Goal: Transaction & Acquisition: Obtain resource

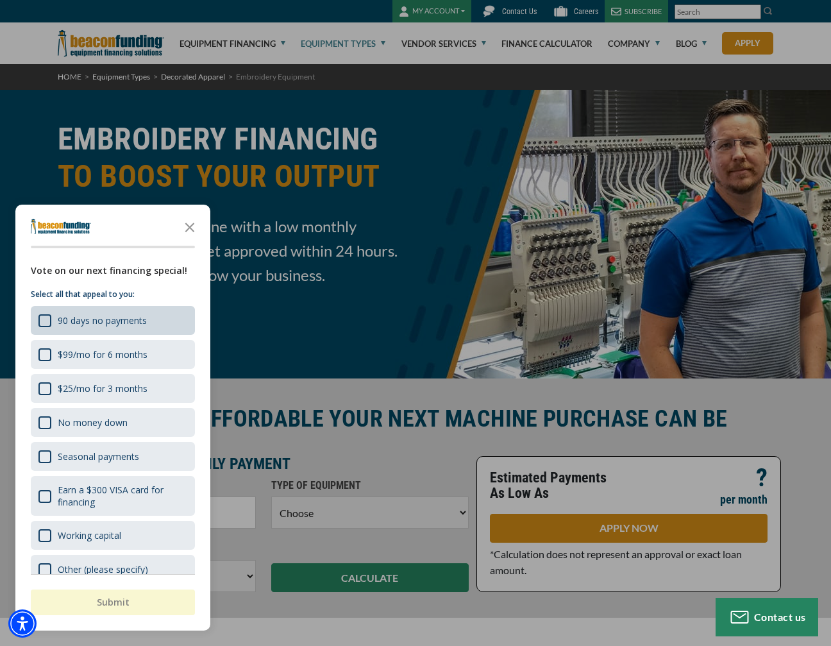
scroll to position [20, 0]
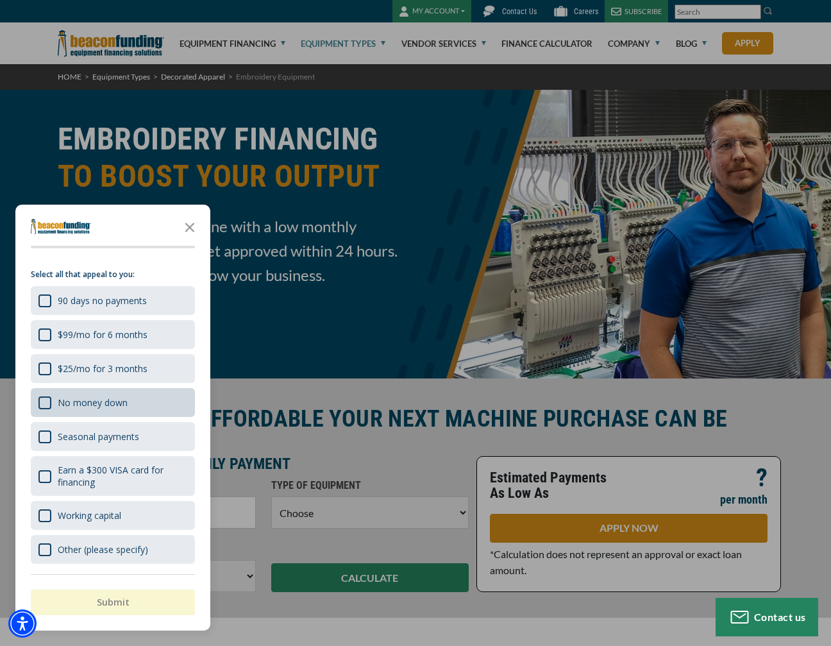
click at [118, 403] on div "No money down" at bounding box center [93, 402] width 70 height 12
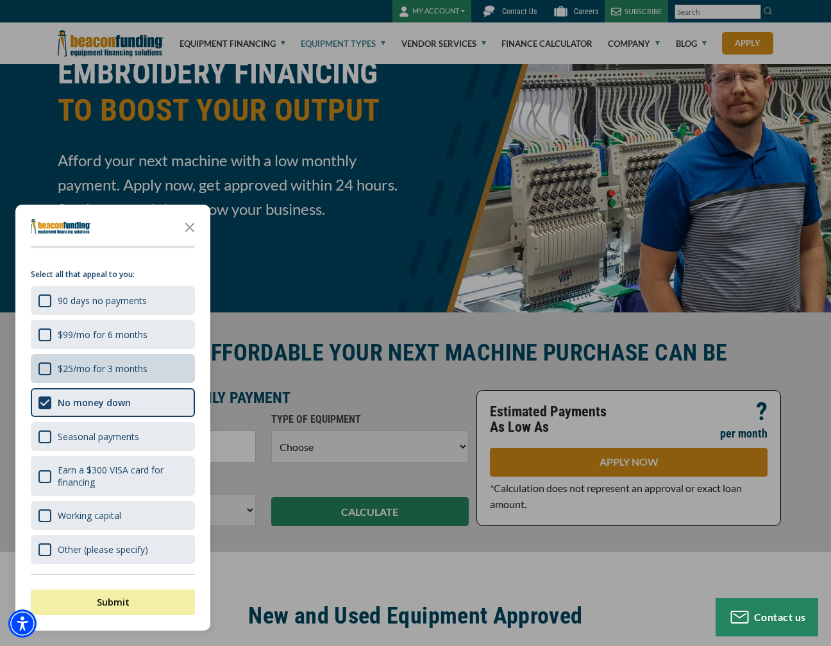
scroll to position [128, 0]
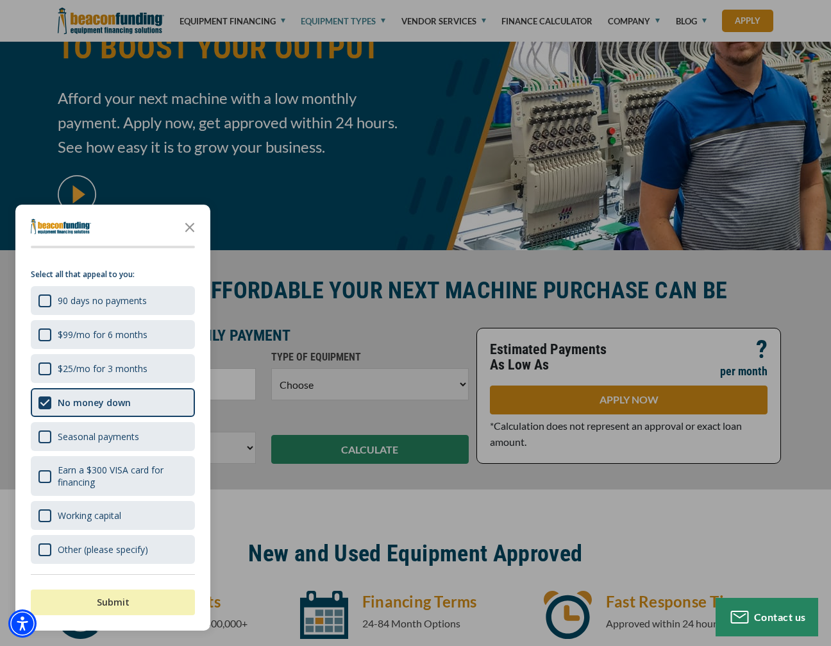
click at [130, 600] on button "Submit" at bounding box center [113, 602] width 164 height 26
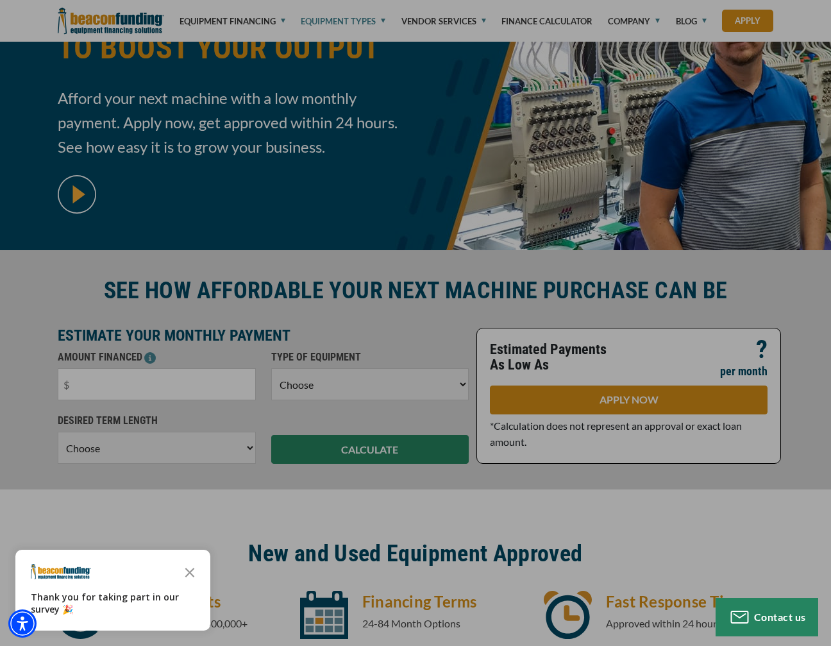
click at [464, 308] on div "button" at bounding box center [415, 323] width 831 height 646
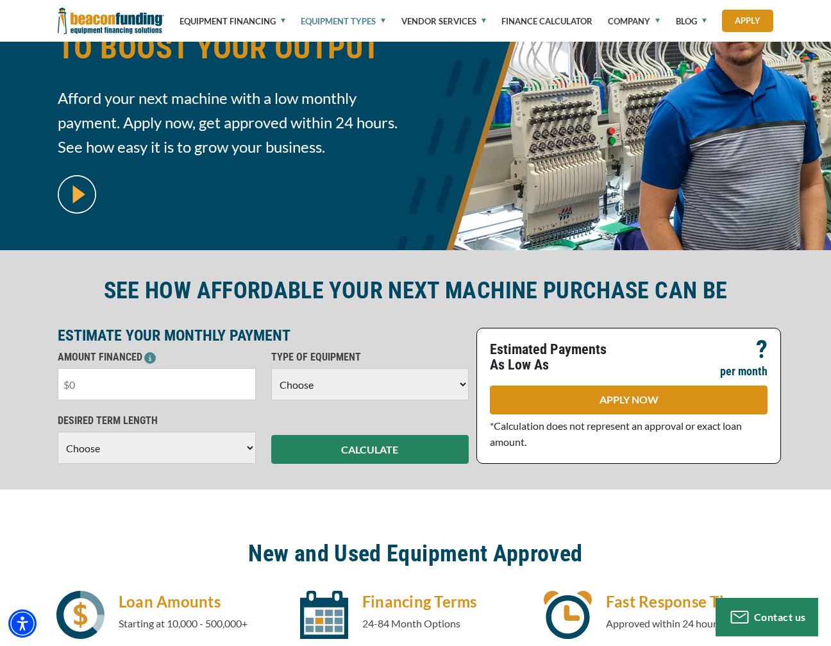
click at [113, 381] on input "text" at bounding box center [157, 384] width 198 height 32
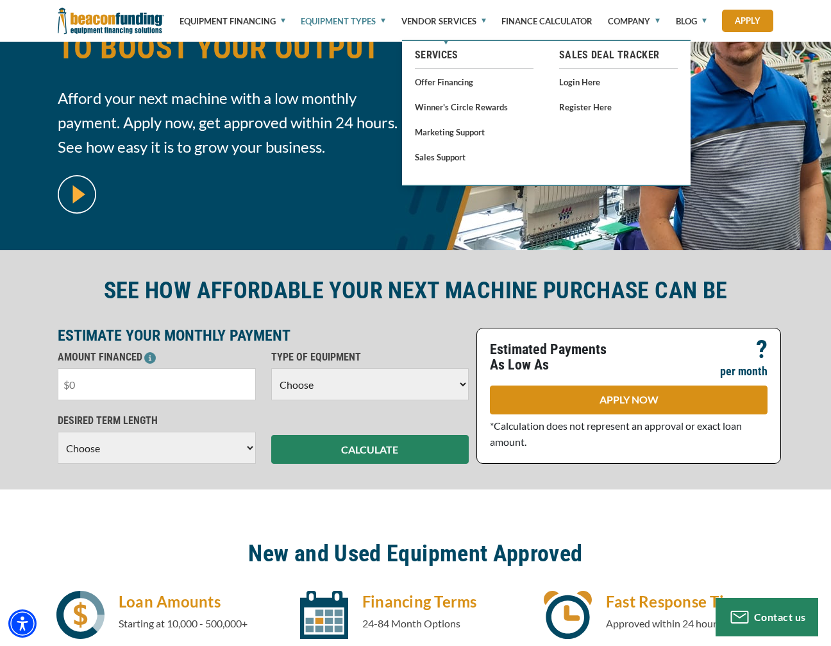
click at [341, 19] on link "Equipment Types" at bounding box center [343, 21] width 85 height 42
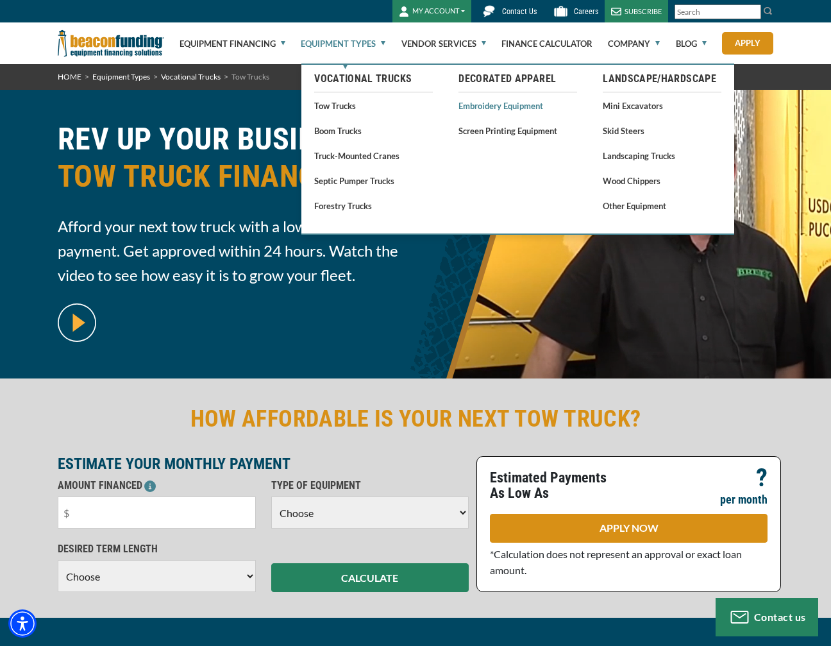
click at [494, 103] on link "Embroidery Equipment" at bounding box center [517, 105] width 119 height 16
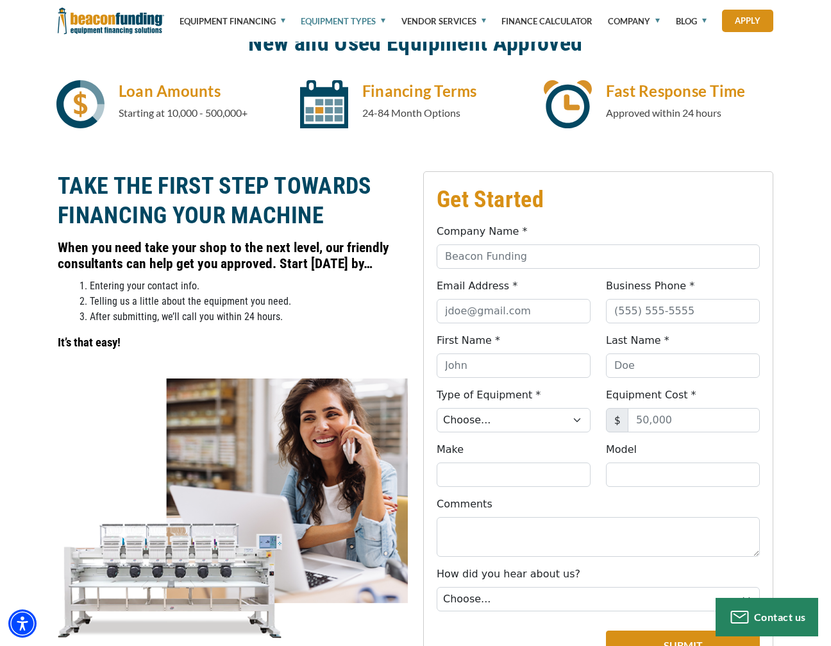
scroll to position [641, 0]
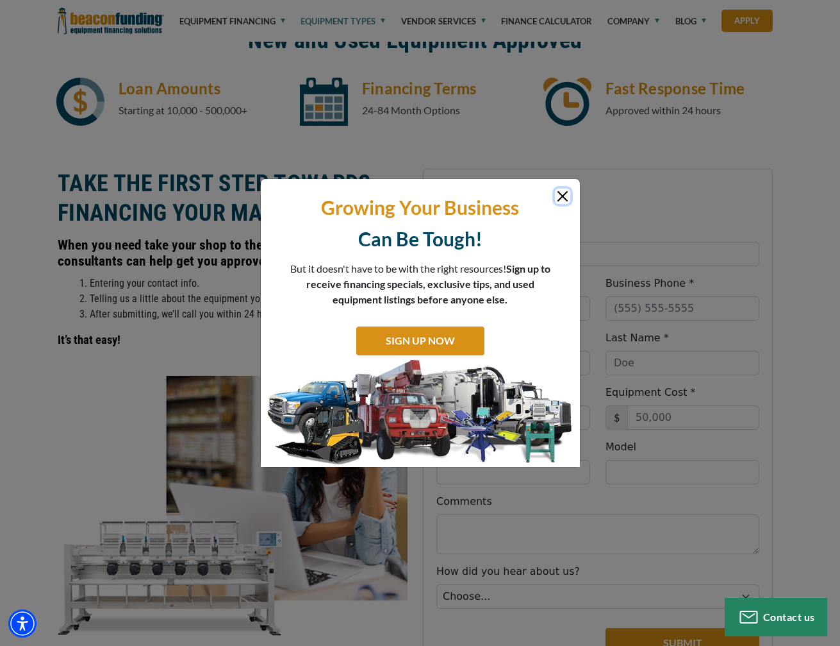
click at [563, 204] on button "Close" at bounding box center [562, 195] width 15 height 15
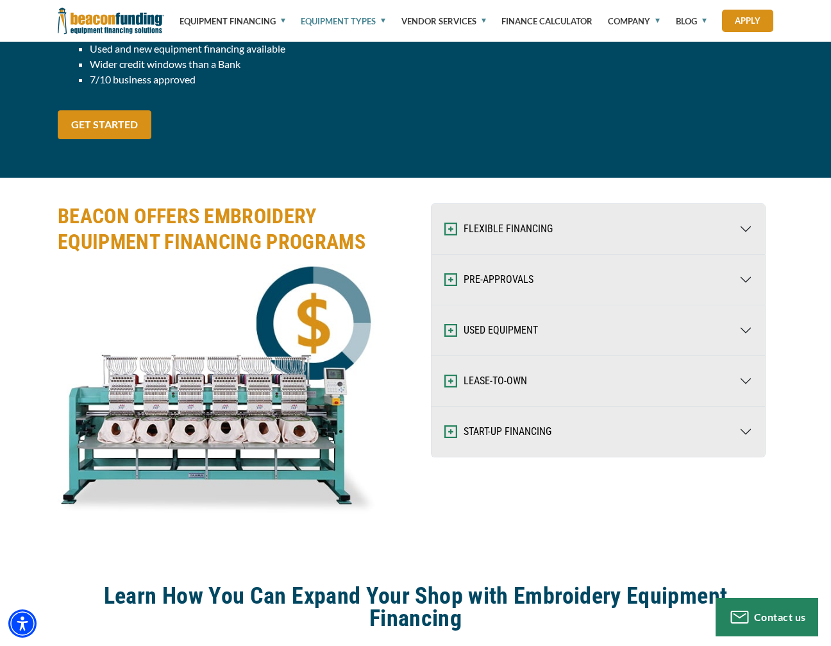
scroll to position [1603, 0]
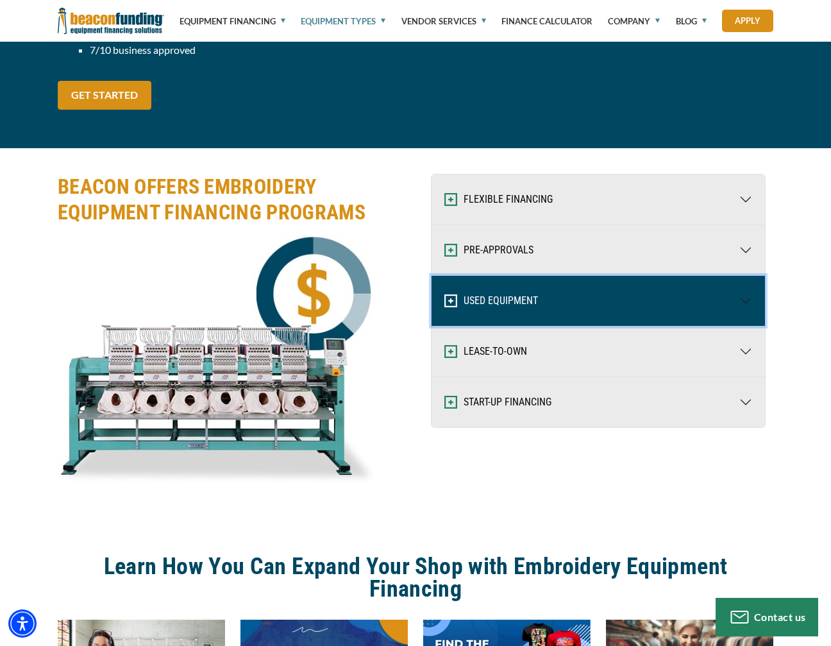
click at [453, 302] on img "button" at bounding box center [450, 300] width 13 height 13
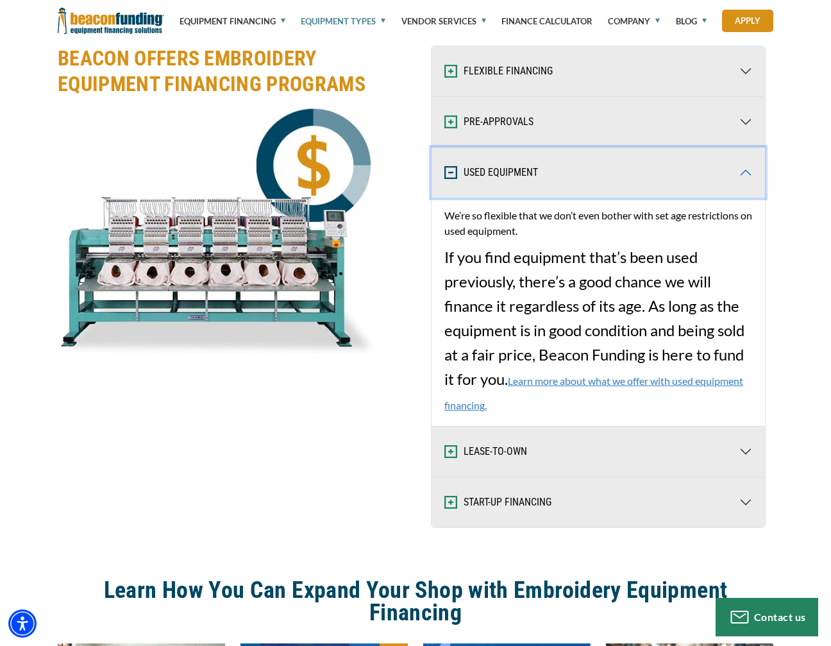
scroll to position [1795, 0]
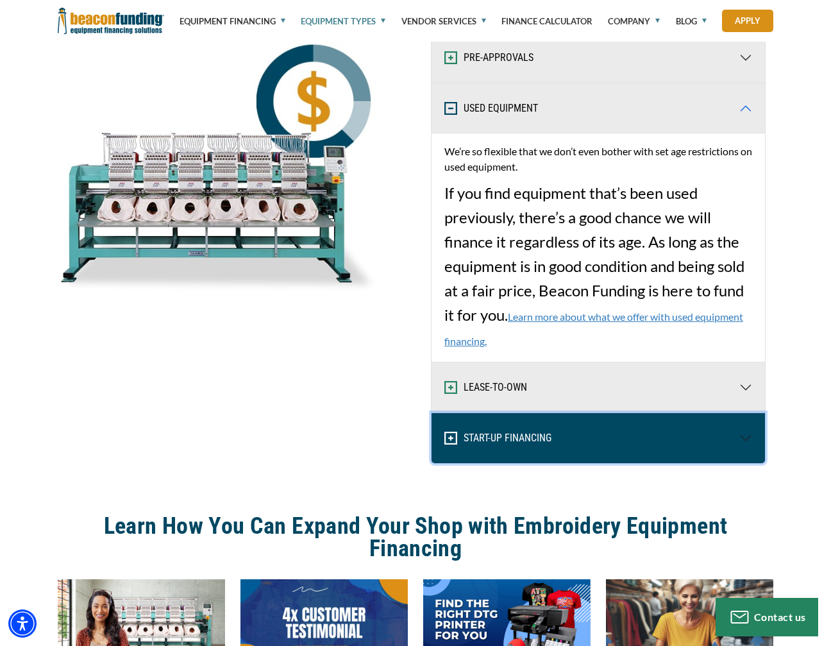
click at [535, 434] on button "START-UP FINANCING" at bounding box center [597, 438] width 333 height 50
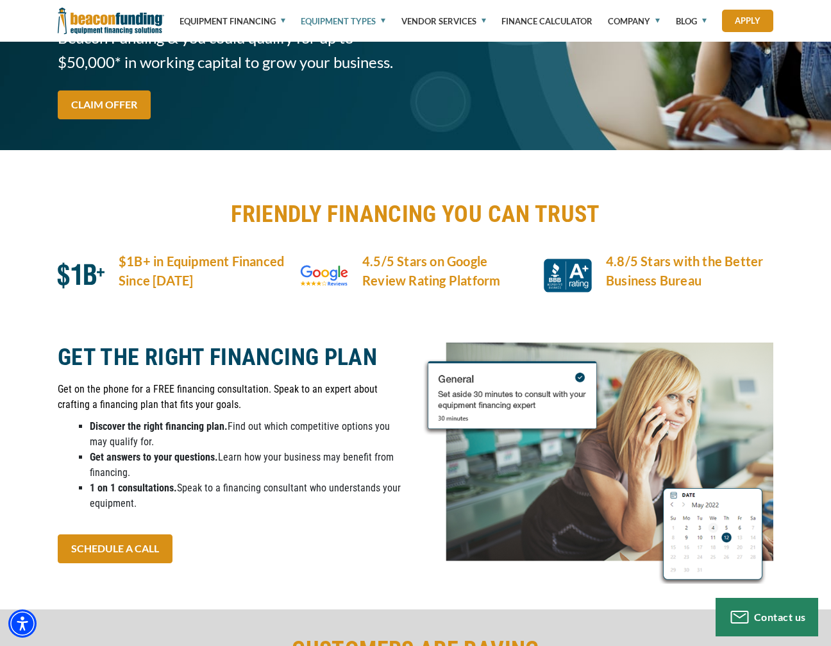
scroll to position [3590, 0]
